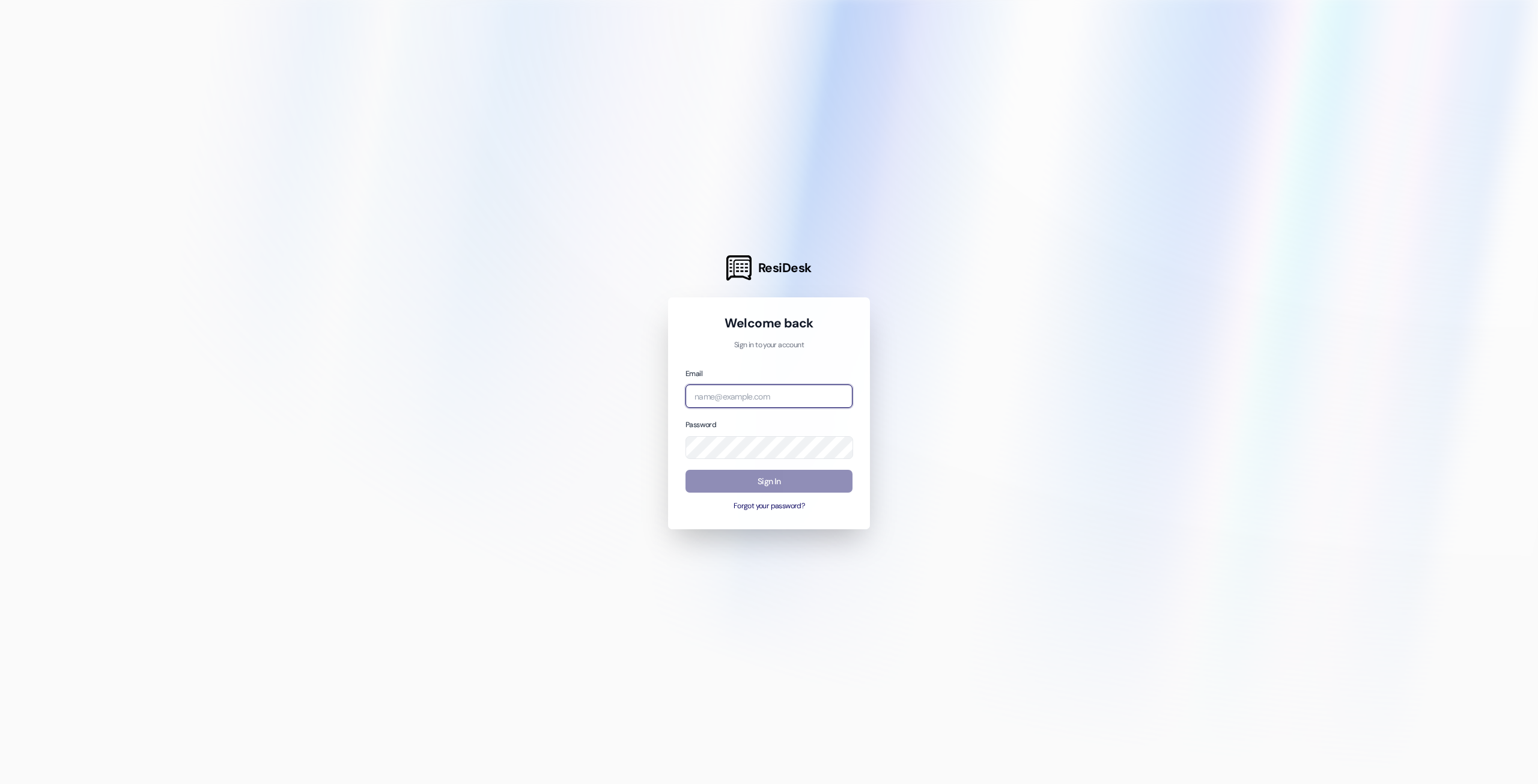
type input "Leasing.WildcatCrossing@redstoneresidential.com"
click at [713, 479] on button "Sign In" at bounding box center [769, 481] width 167 height 23
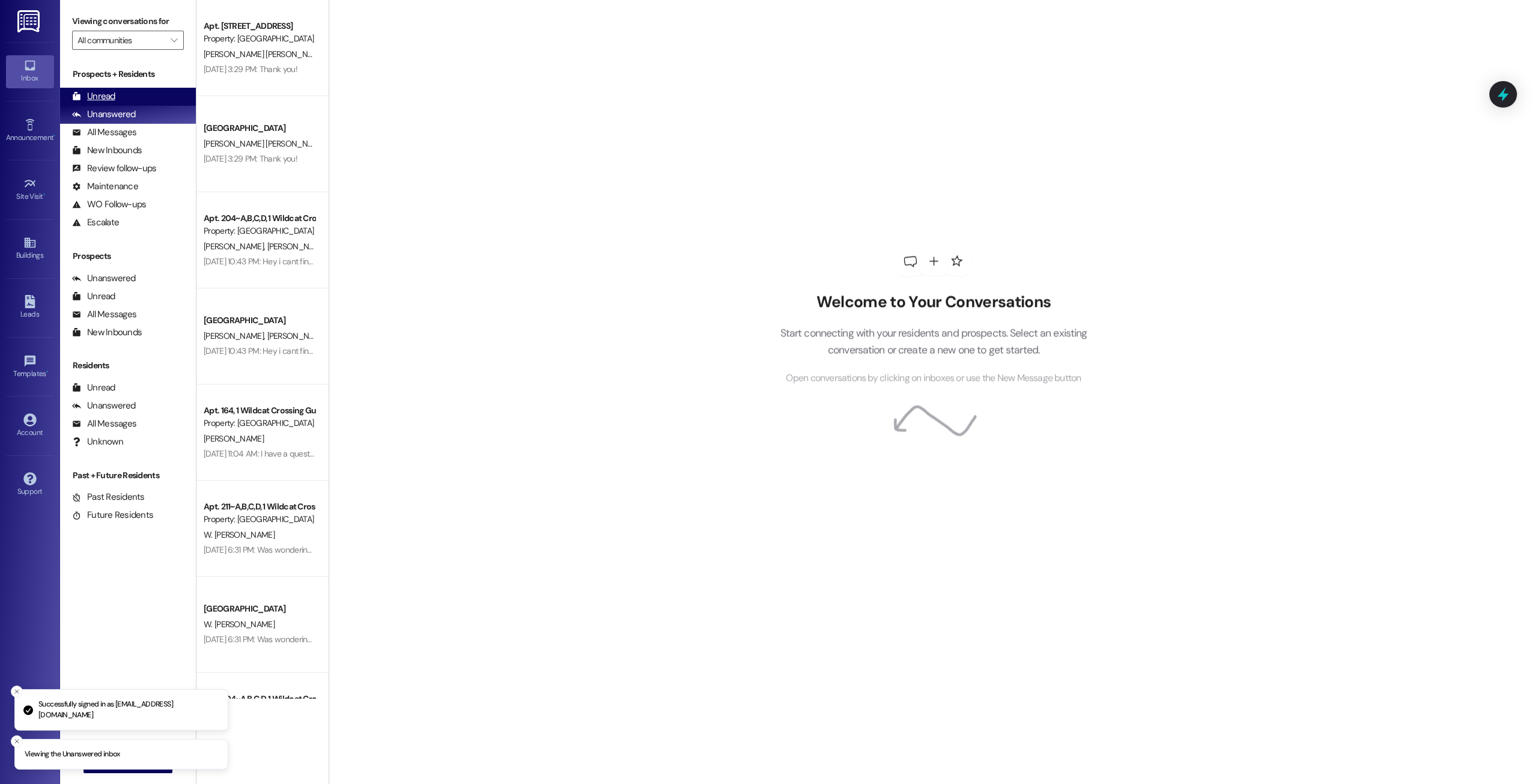
click at [140, 95] on div "Unread (0)" at bounding box center [128, 97] width 136 height 18
click at [139, 97] on div "Unread (0)" at bounding box center [128, 97] width 136 height 18
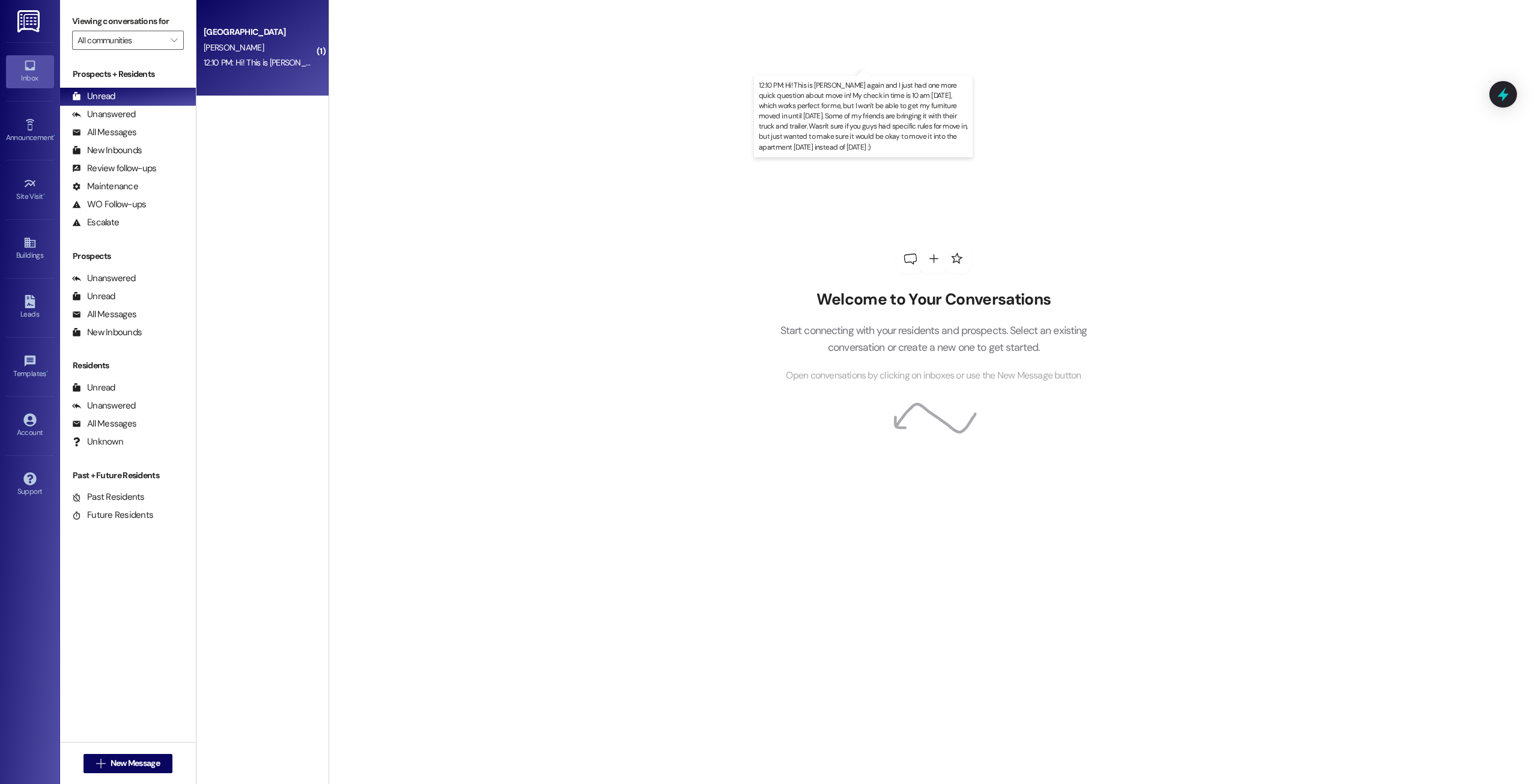
click at [274, 64] on div "12:10 PM: Hi! This is [PERSON_NAME] again and I just had one more quick questio…" at bounding box center [962, 62] width 1517 height 11
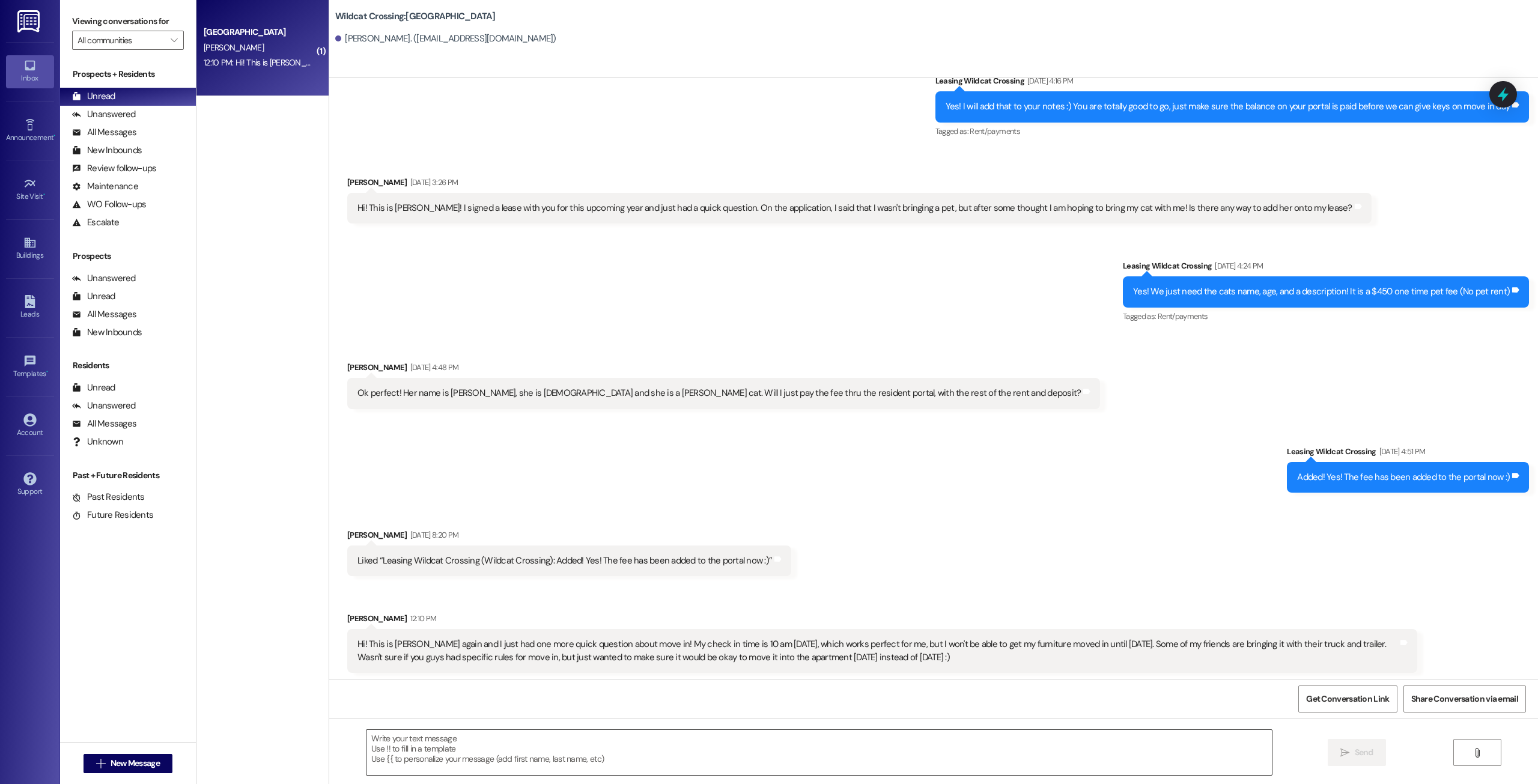
click at [627, 732] on textarea at bounding box center [819, 752] width 905 height 45
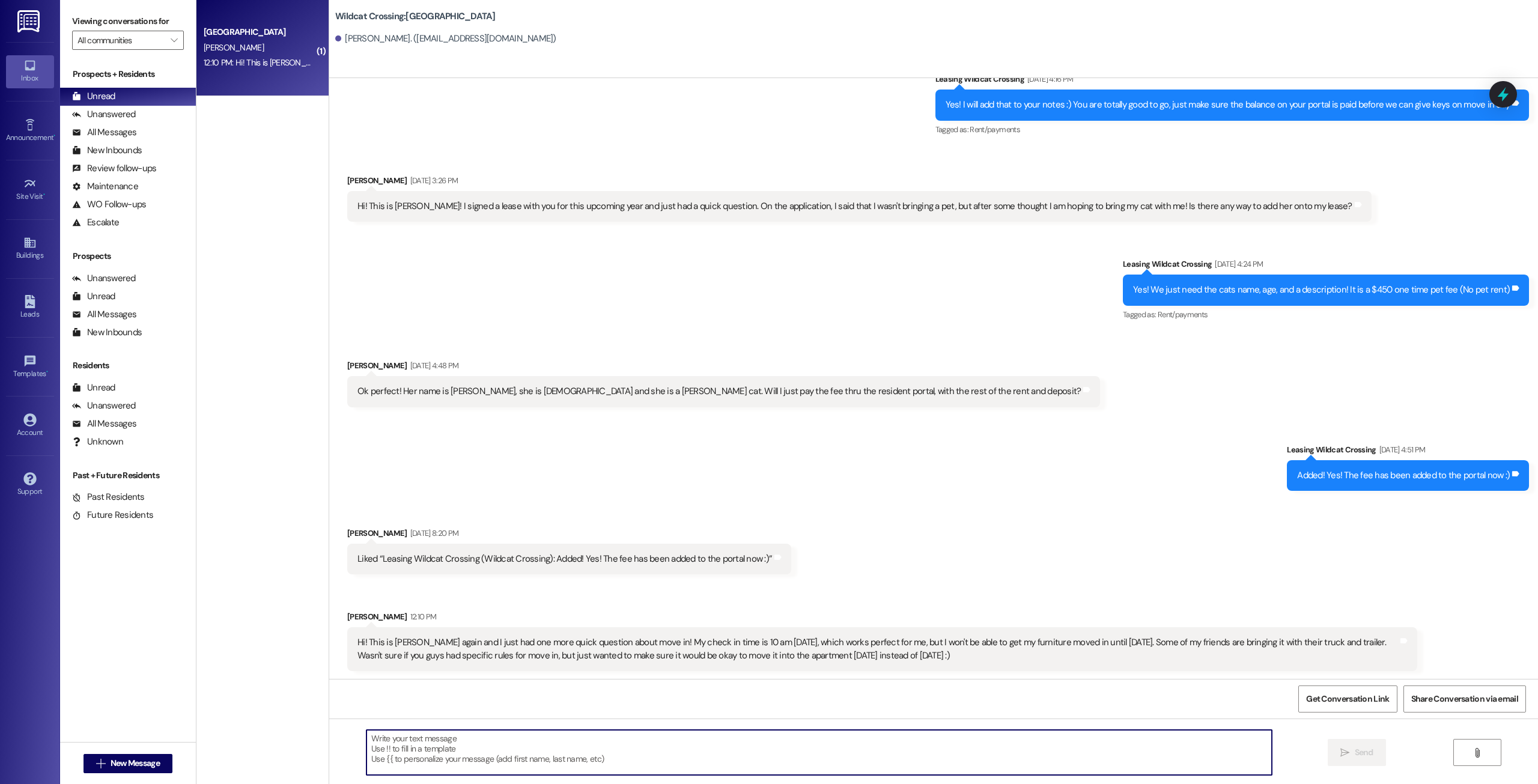
scroll to position [1878, 0]
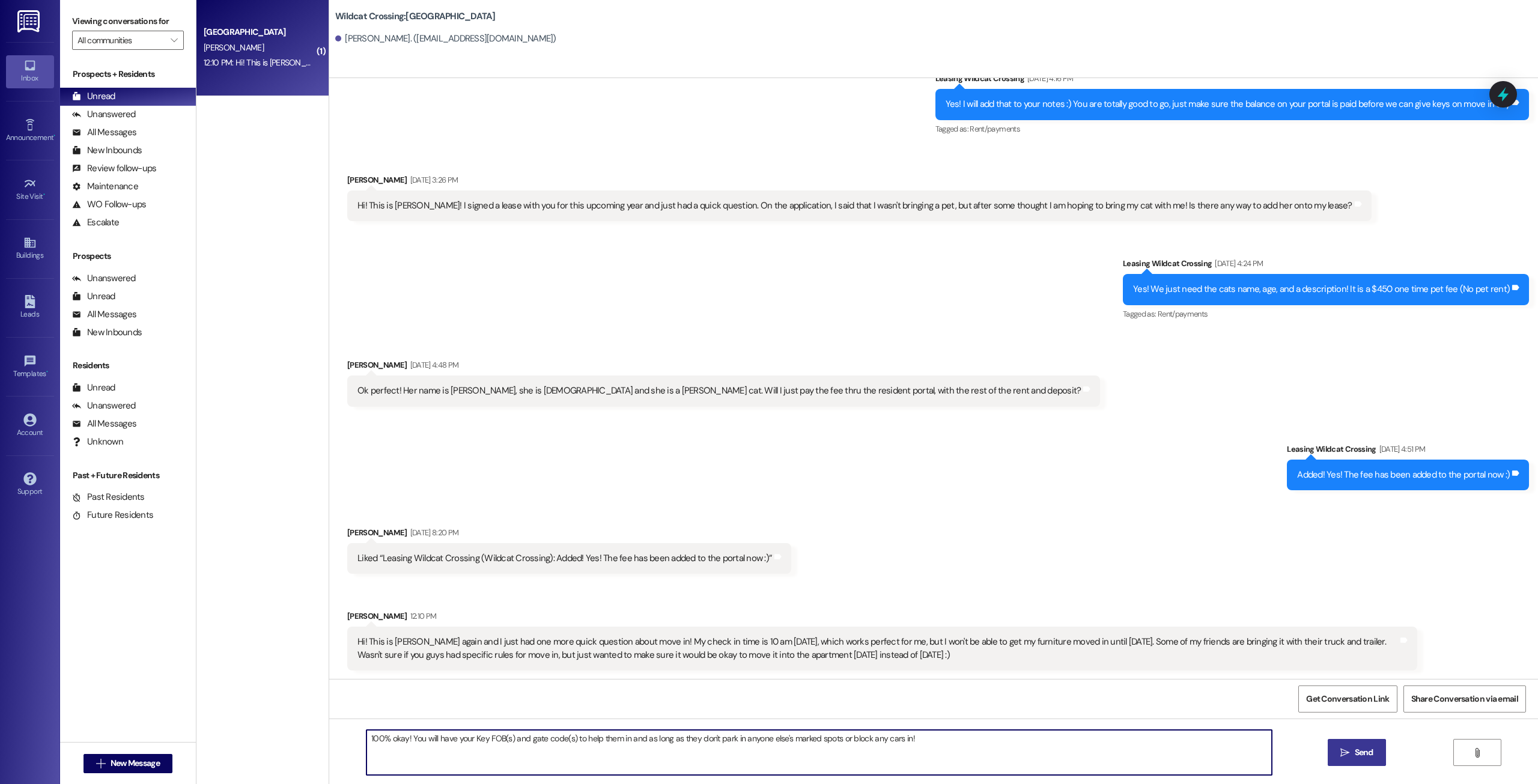
type textarea "100% okay! You will have your Key FOB(s) and gate code(s) to help them in and a…"
click at [1359, 752] on span "Send" at bounding box center [1364, 752] width 19 height 13
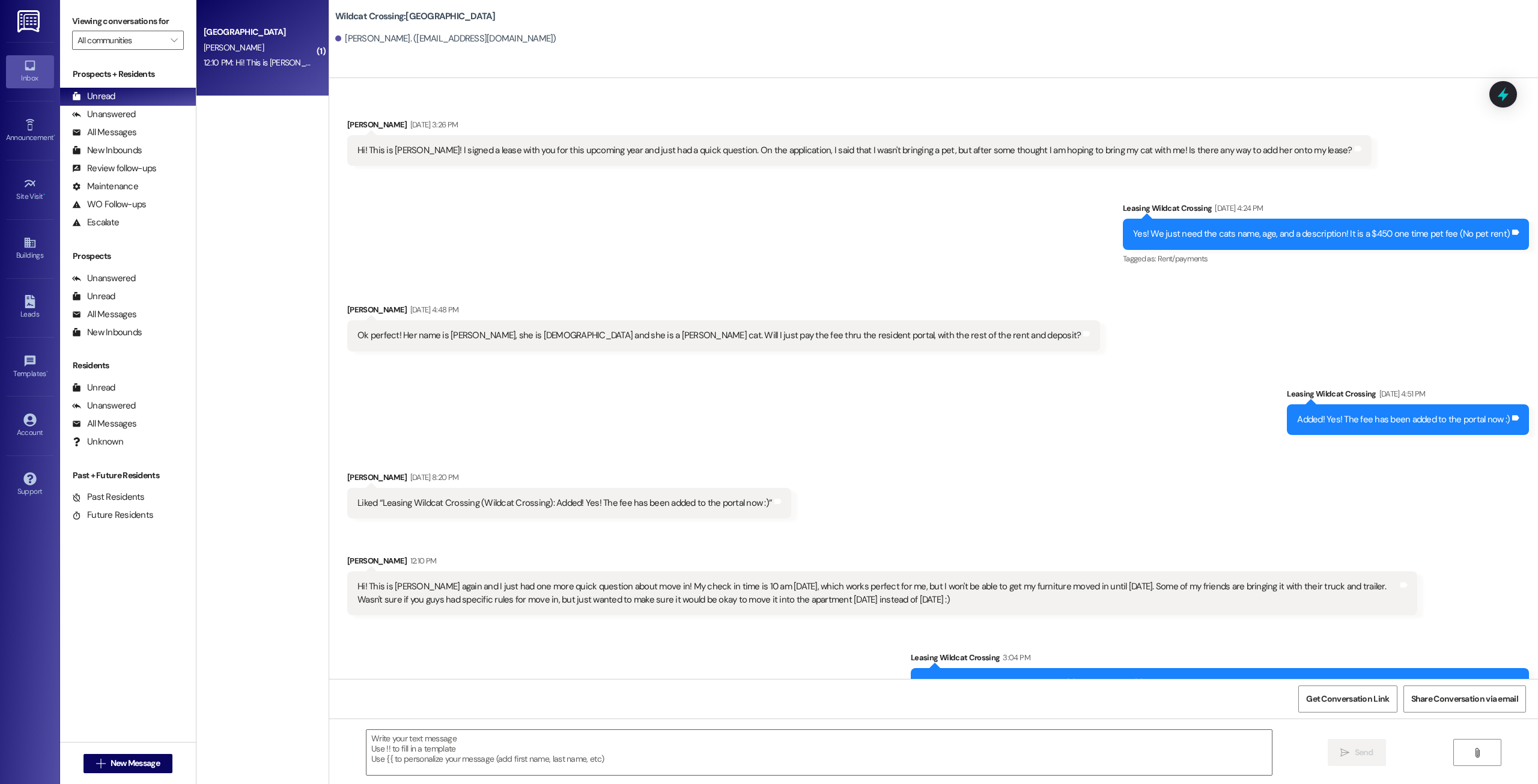
scroll to position [1962, 0]
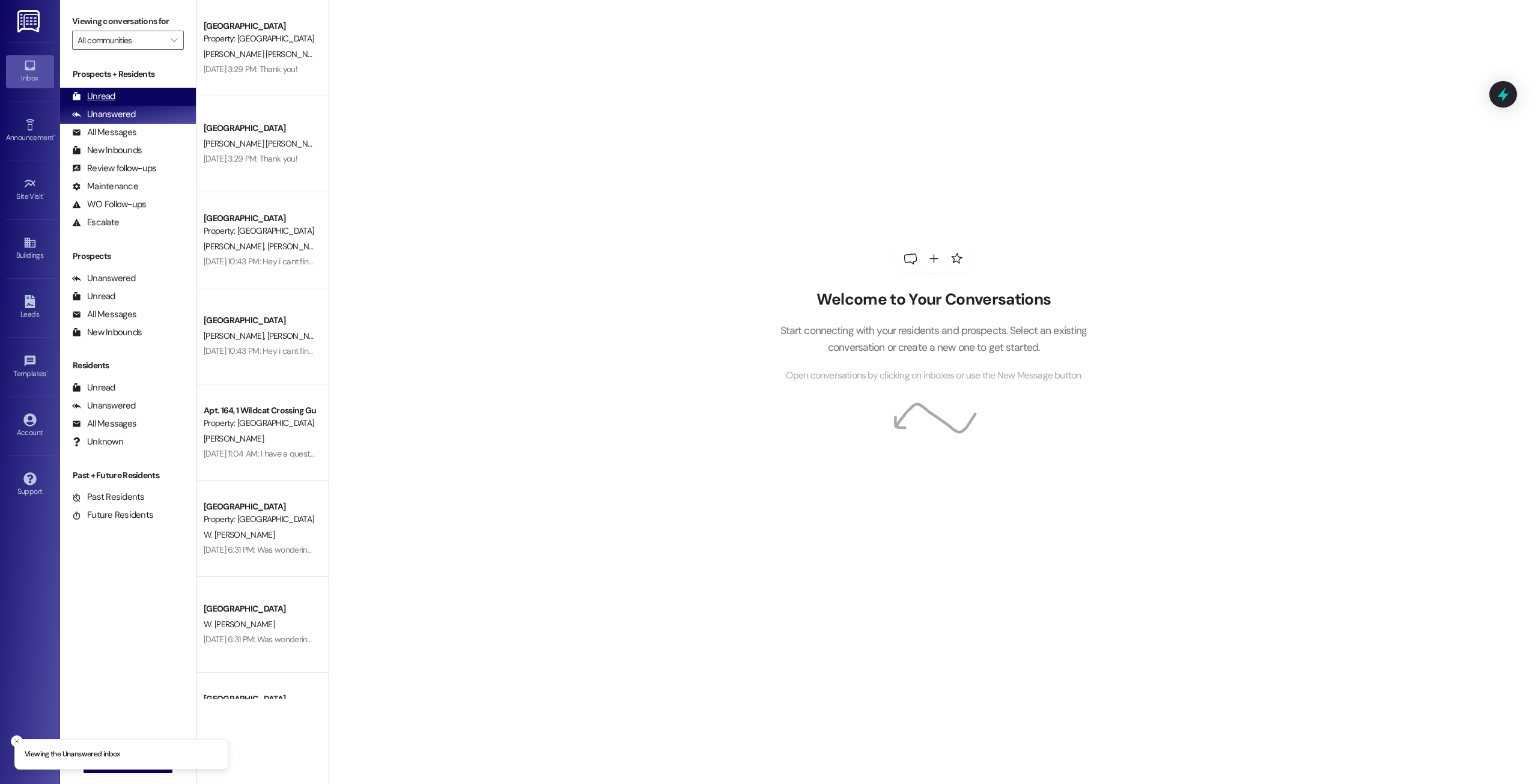
click at [142, 102] on div "Unread (0)" at bounding box center [128, 97] width 136 height 18
